Goal: Find specific page/section: Find specific page/section

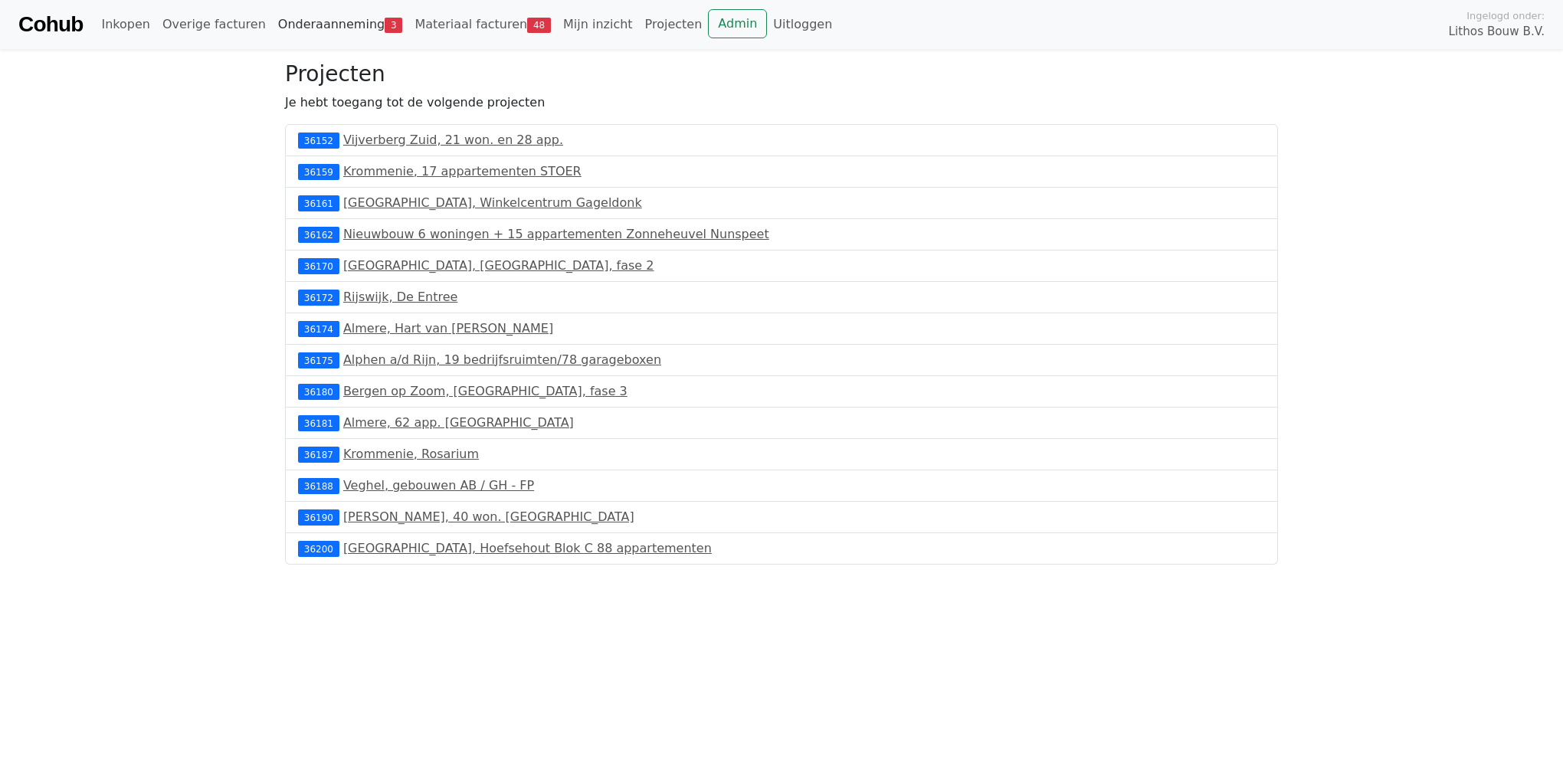
click at [321, 20] on link "Onderaanneming 3" at bounding box center [340, 24] width 137 height 31
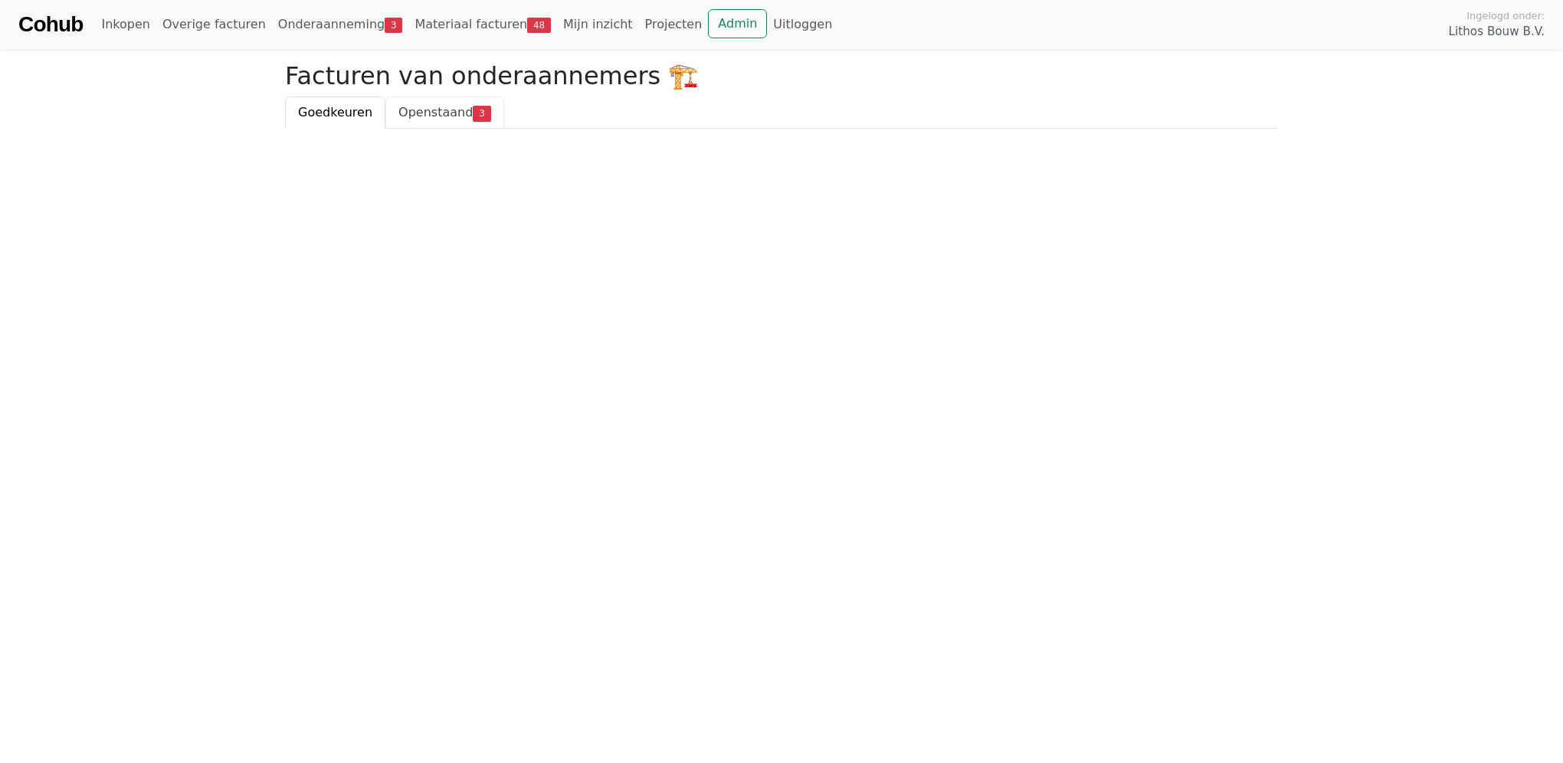
click at [407, 122] on link "Openstaand 3" at bounding box center [444, 113] width 118 height 32
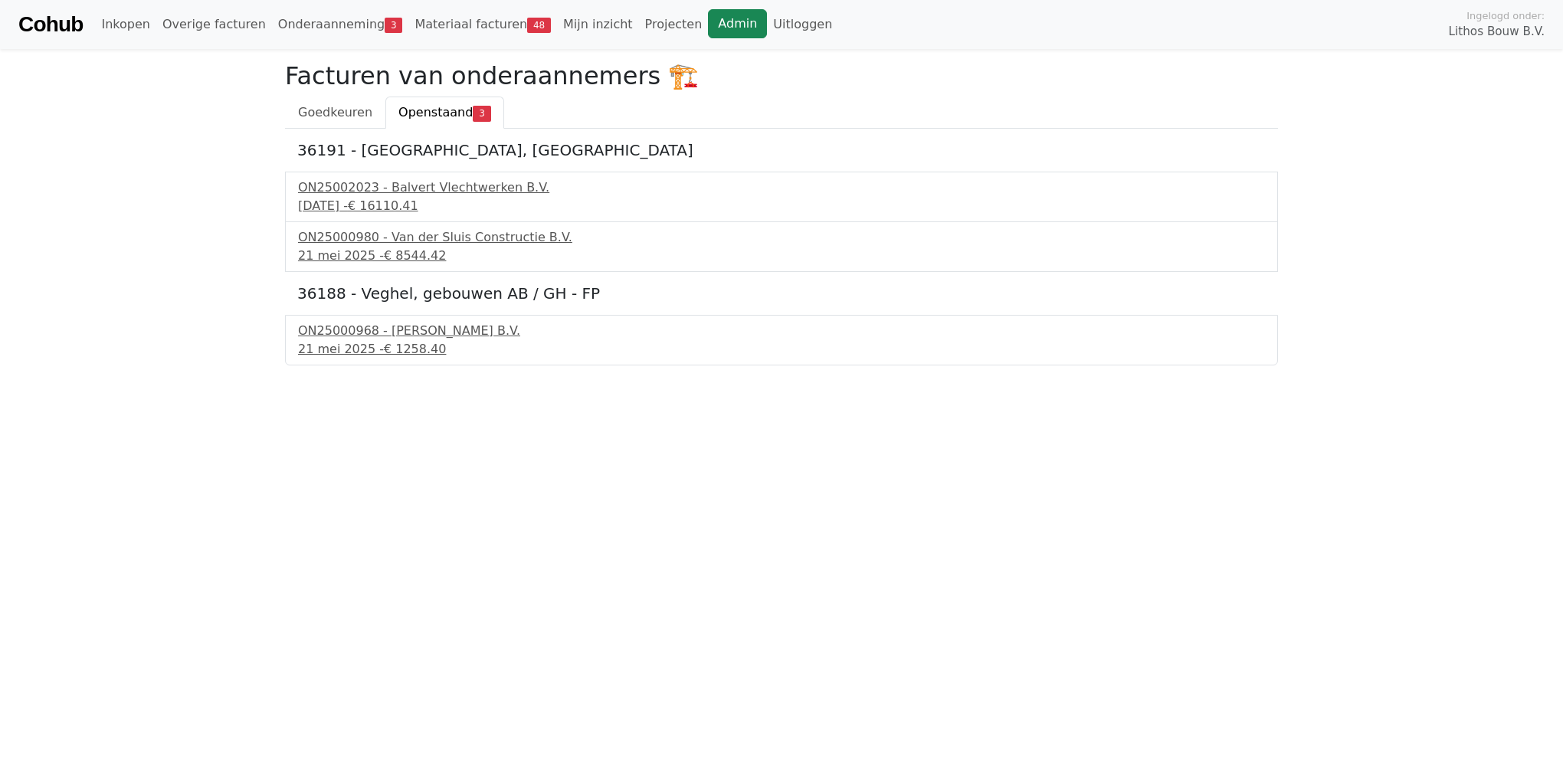
click at [708, 27] on link "Admin" at bounding box center [737, 23] width 59 height 29
